Goal: Task Accomplishment & Management: Use online tool/utility

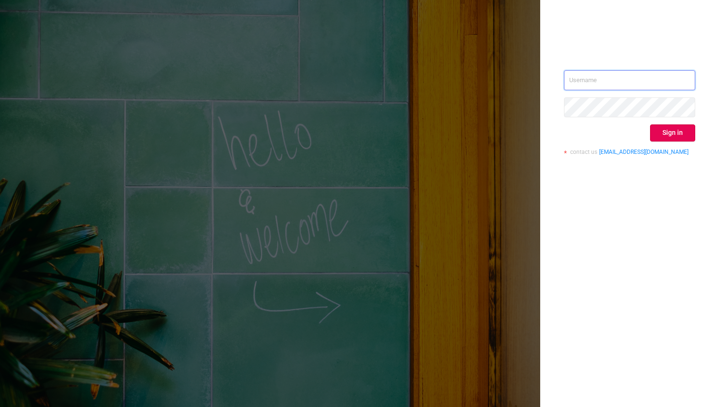
click at [589, 78] on input "text" at bounding box center [629, 80] width 131 height 20
type input "[EMAIL_ADDRESS][DOMAIN_NAME]"
click at [662, 138] on button "Sign in" at bounding box center [672, 133] width 45 height 17
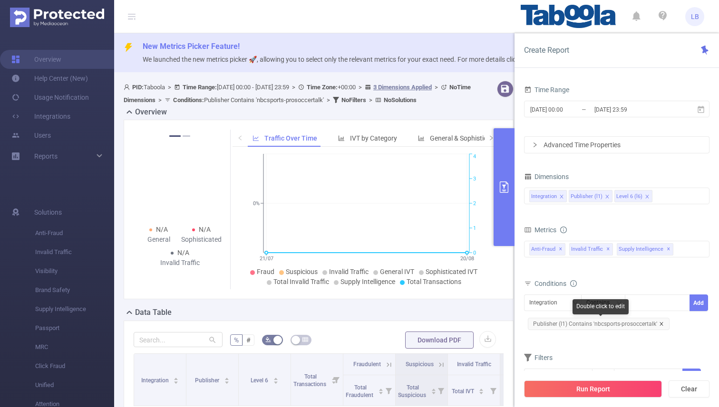
click at [661, 324] on icon "icon: close" at bounding box center [661, 324] width 5 height 5
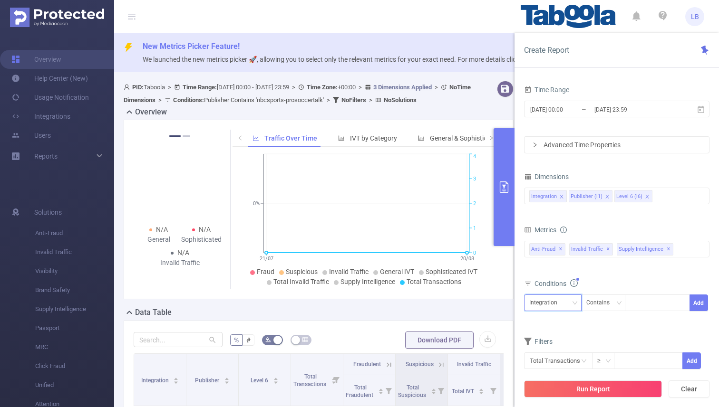
click at [532, 310] on div "Integration" at bounding box center [546, 303] width 35 height 16
click at [535, 337] on li "Publisher (l1)" at bounding box center [553, 337] width 58 height 15
click at [666, 308] on div at bounding box center [657, 303] width 55 height 16
paste input "intech-rpmasternet"
type input "intech-rpmasternet"
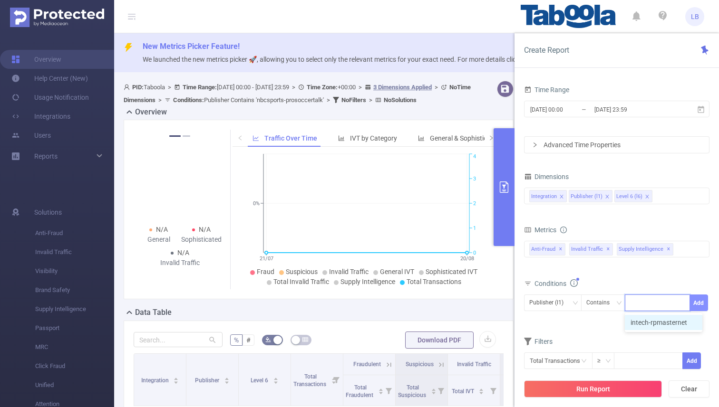
click at [701, 306] on button "Add" at bounding box center [698, 303] width 19 height 17
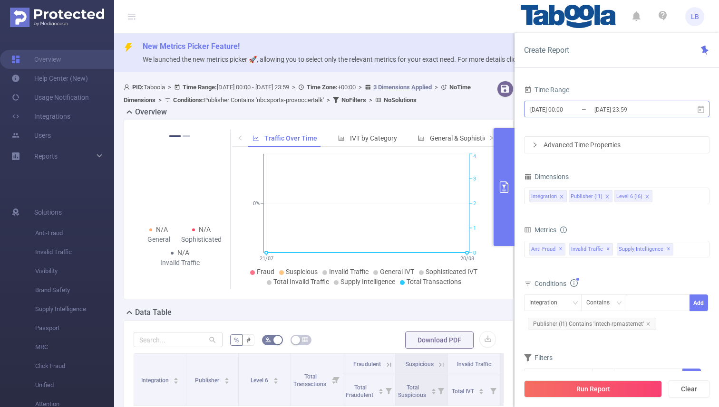
click at [617, 109] on input "[DATE] 23:59" at bounding box center [631, 109] width 77 height 13
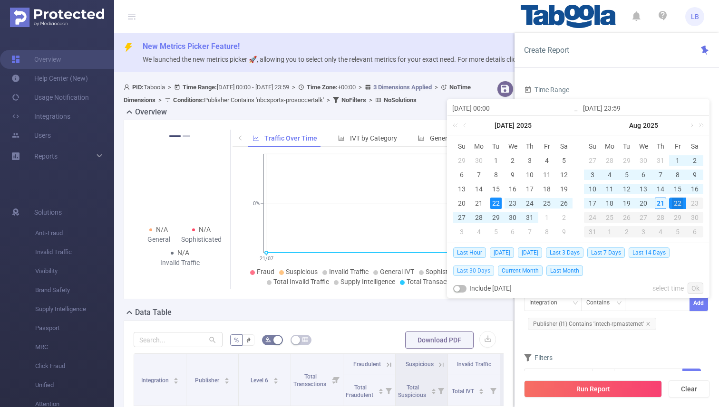
click at [474, 266] on span "Last 30 Days" at bounding box center [473, 271] width 41 height 10
type input "[DATE] 00:00"
type input "[DATE] 23:59"
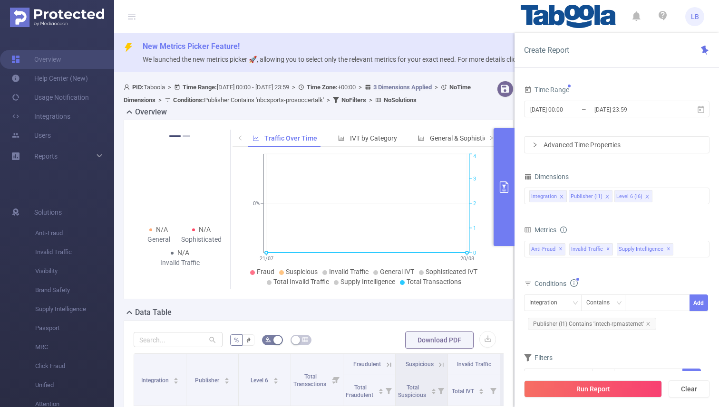
click at [579, 119] on div "[DATE] 00:00 _ [DATE] 23:59" at bounding box center [616, 110] width 185 height 22
click at [579, 112] on input "[DATE] 00:00" at bounding box center [567, 109] width 77 height 13
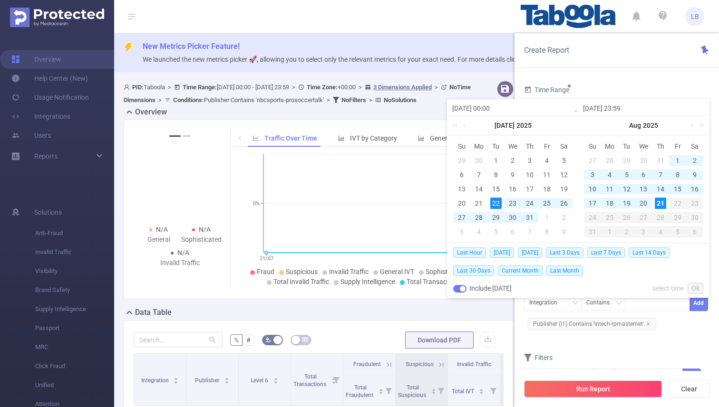
click at [612, 202] on div "18" at bounding box center [609, 203] width 11 height 11
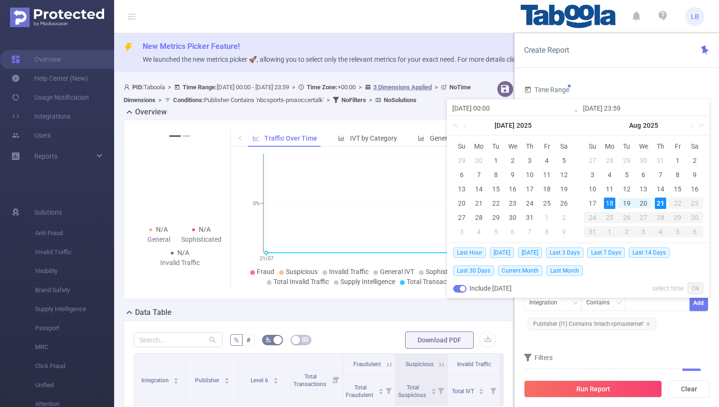
click at [656, 203] on div "21" at bounding box center [660, 203] width 11 height 11
type input "[DATE] 00:00"
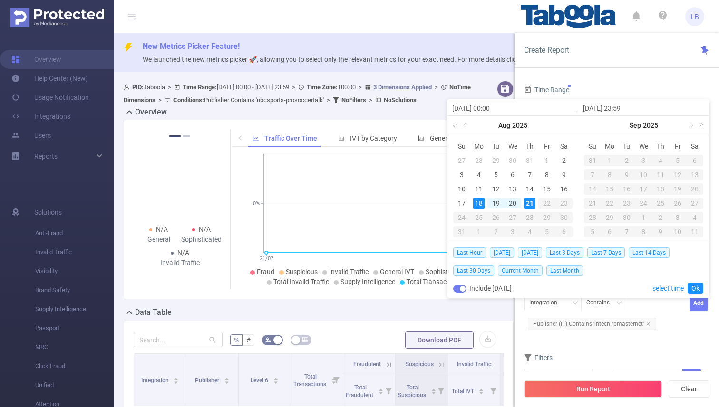
click at [568, 341] on form "Dimensions Integration Publisher (l1) Level 6 (l6) Metrics Total Fraudulent Bot…" at bounding box center [616, 284] width 185 height 228
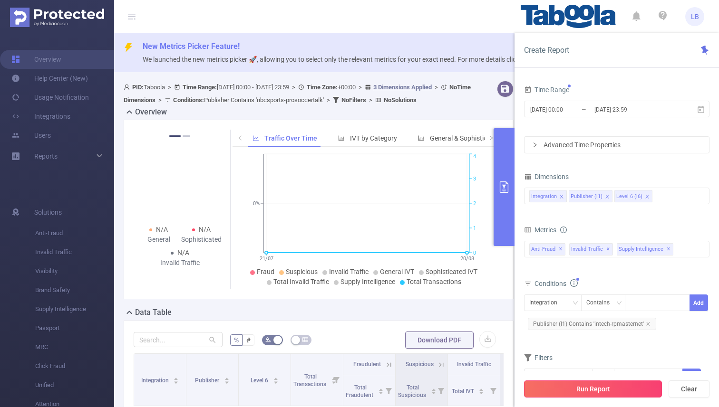
click at [566, 381] on button "Run Report" at bounding box center [593, 389] width 138 height 17
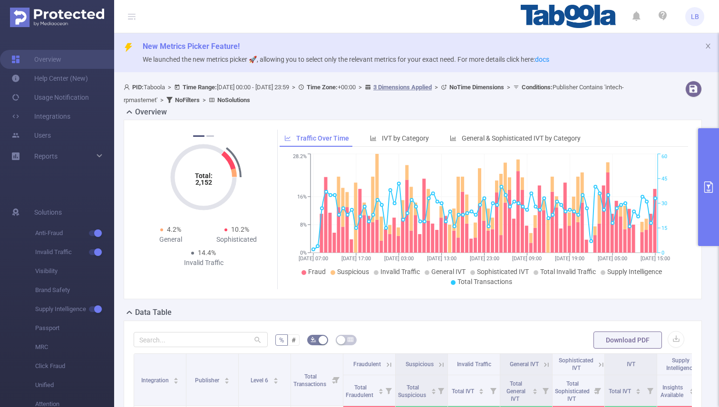
scroll to position [170, 0]
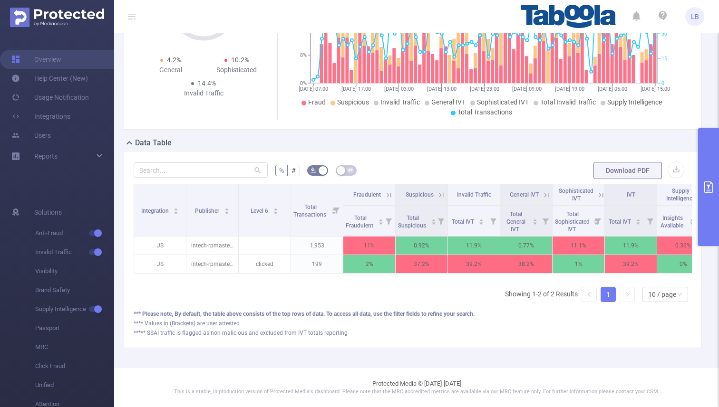
click at [436, 192] on icon at bounding box center [439, 195] width 11 height 10
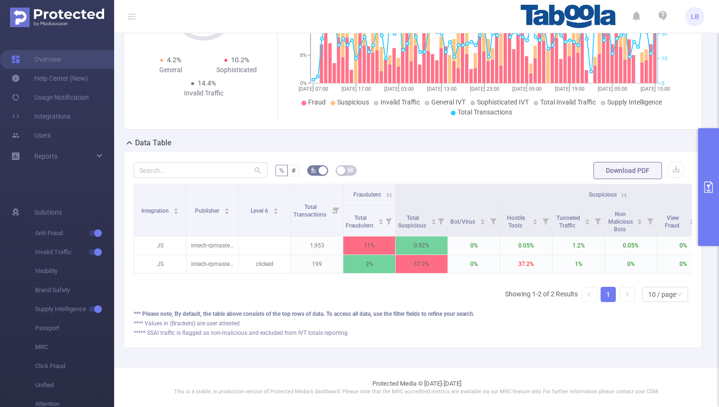
click at [705, 180] on button "primary" at bounding box center [708, 187] width 21 height 118
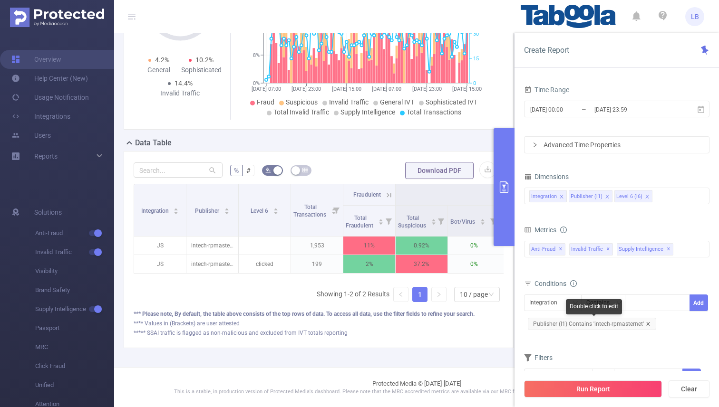
click at [646, 323] on icon "icon: close" at bounding box center [648, 324] width 5 height 5
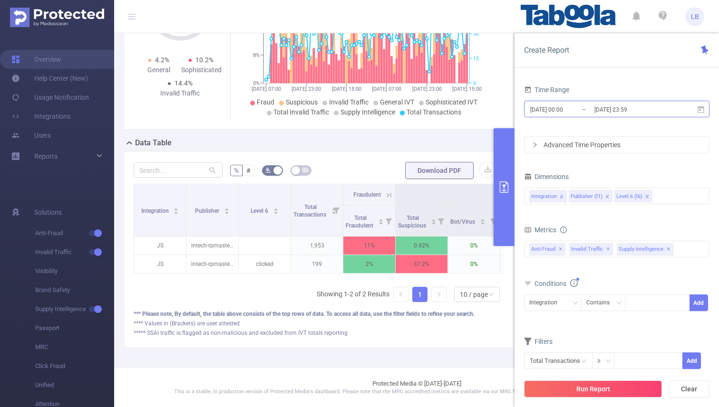
click at [577, 107] on input "[DATE] 00:00" at bounding box center [567, 109] width 77 height 13
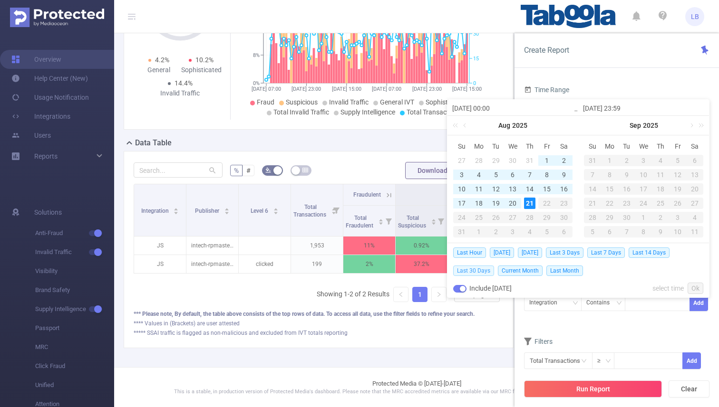
click at [486, 266] on span "Last 30 Days" at bounding box center [473, 271] width 41 height 10
type input "[DATE] 00:00"
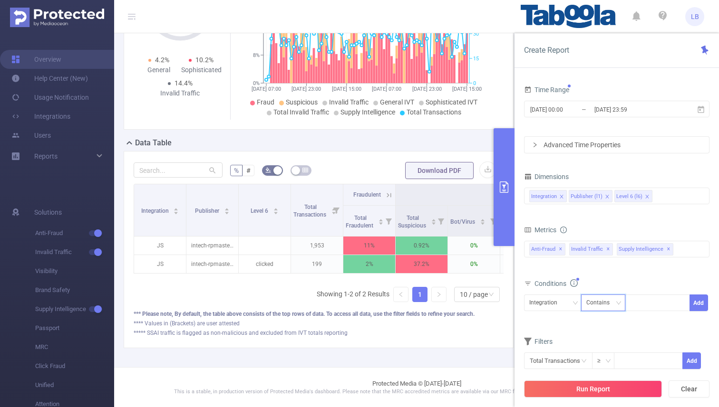
click at [582, 300] on div "Contains" at bounding box center [603, 303] width 45 height 17
click at [569, 305] on div "Integration" at bounding box center [552, 303] width 47 height 16
click at [555, 342] on li "Publisher (l1)" at bounding box center [553, 337] width 58 height 15
click at [676, 310] on div at bounding box center [657, 303] width 55 height 16
paste input "shopnik-publisher"
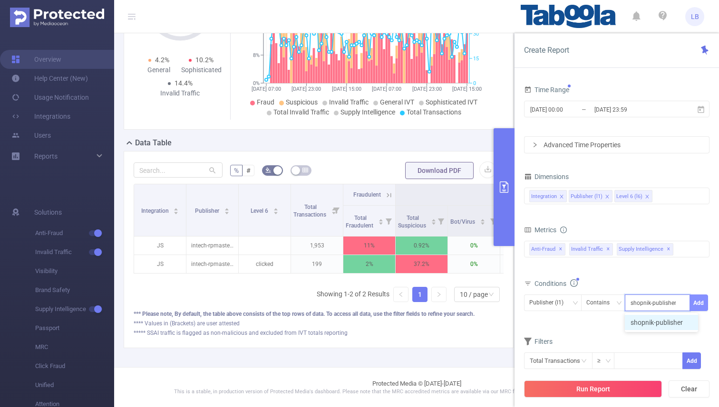
type input "shopnik-publisher"
click at [696, 302] on button "Add" at bounding box center [698, 303] width 19 height 17
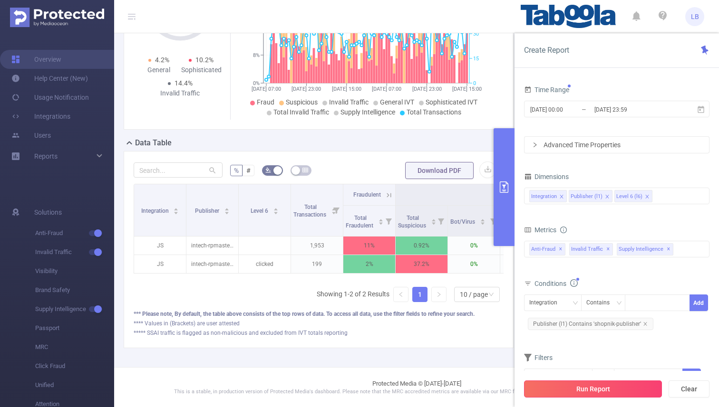
click at [593, 390] on button "Run Report" at bounding box center [593, 389] width 138 height 17
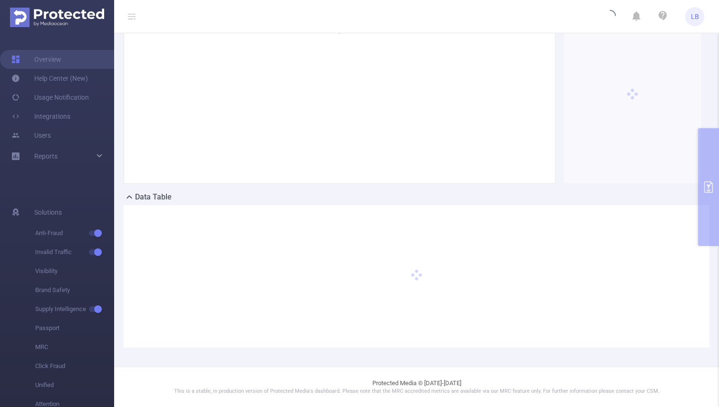
scroll to position [115, 0]
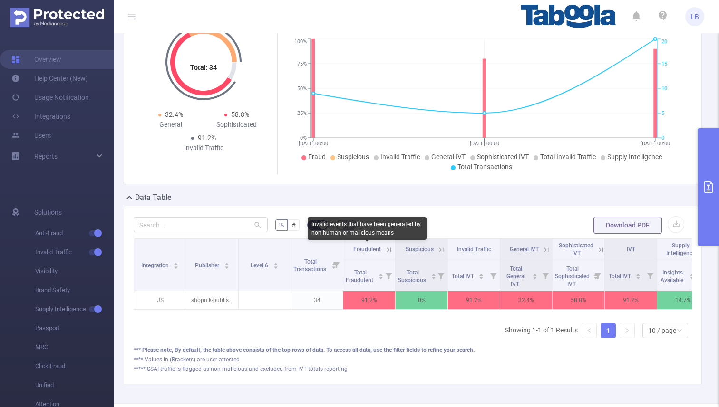
click at [386, 249] on icon at bounding box center [389, 250] width 9 height 9
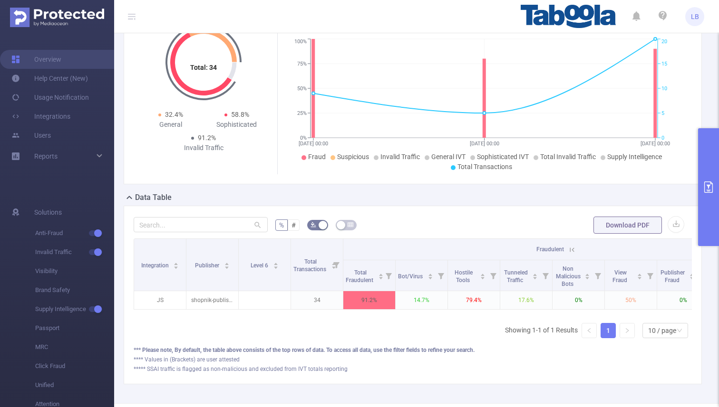
click at [572, 245] on icon at bounding box center [570, 250] width 11 height 10
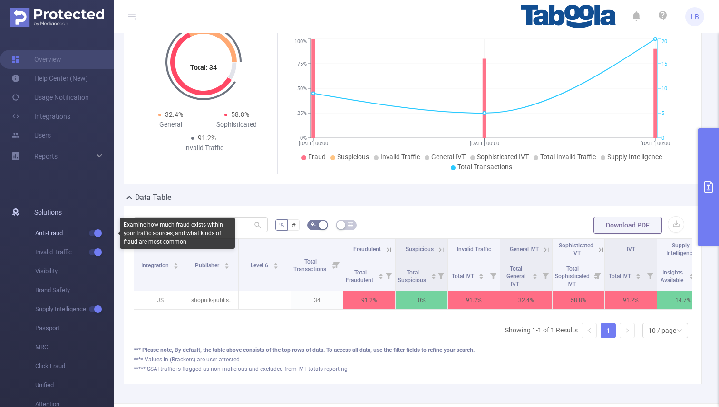
click at [97, 232] on button "button" at bounding box center [95, 234] width 13 height 6
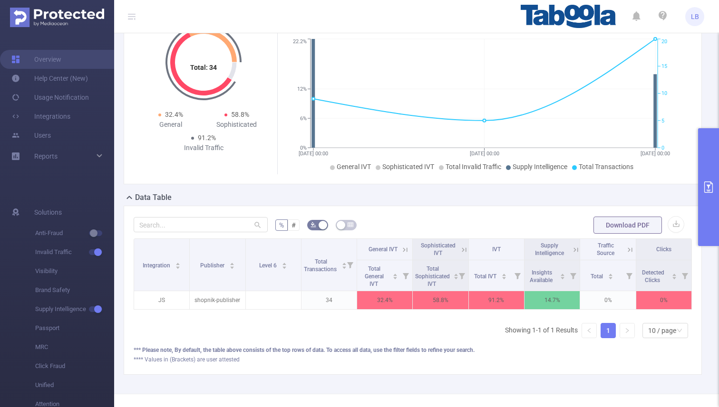
click at [457, 249] on icon at bounding box center [462, 250] width 11 height 10
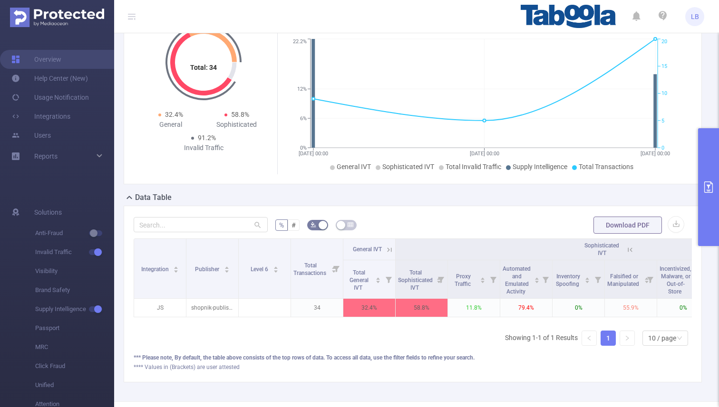
click at [632, 248] on icon at bounding box center [629, 250] width 4 height 4
